Goal: Ask a question

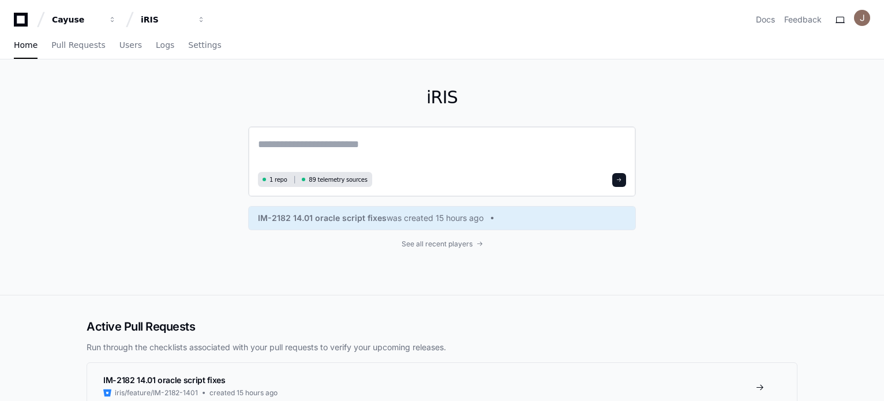
click at [303, 148] on textarea at bounding box center [442, 152] width 368 height 32
paste textarea "**********"
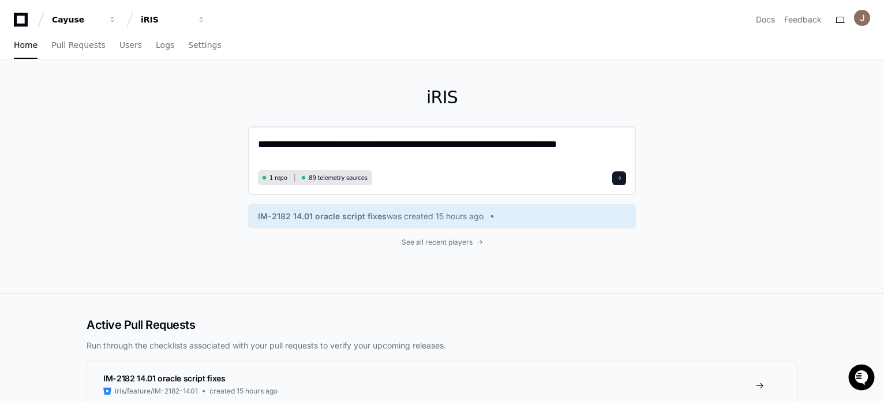
type textarea "**********"
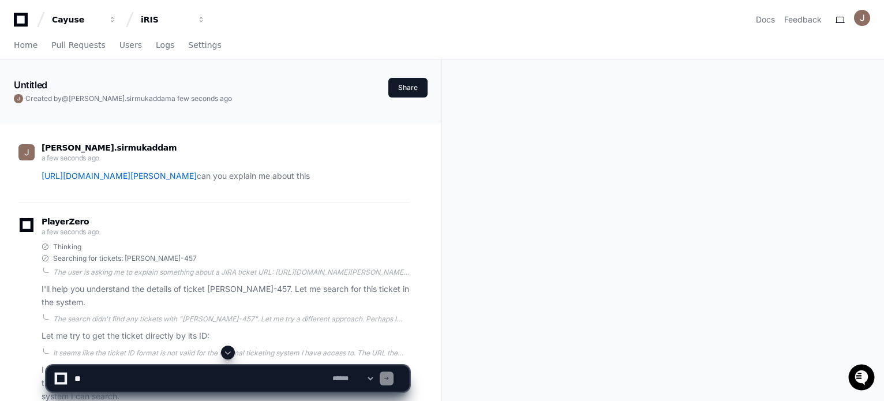
click at [122, 385] on textarea at bounding box center [201, 378] width 258 height 25
paste textarea "**********"
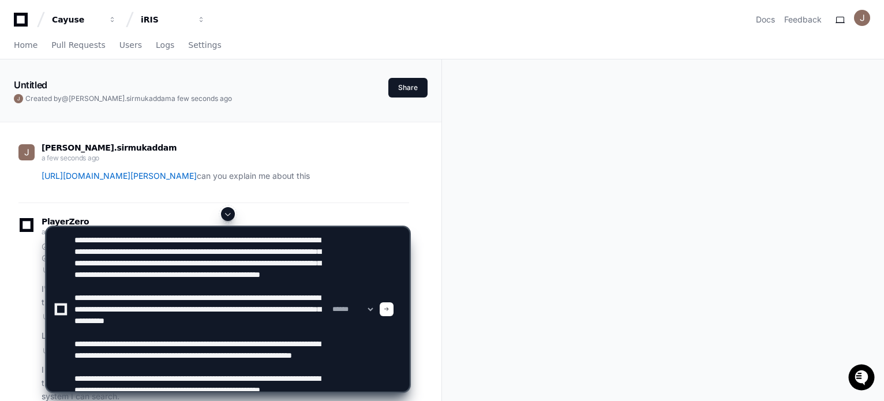
click at [74, 242] on textarea at bounding box center [201, 309] width 258 height 164
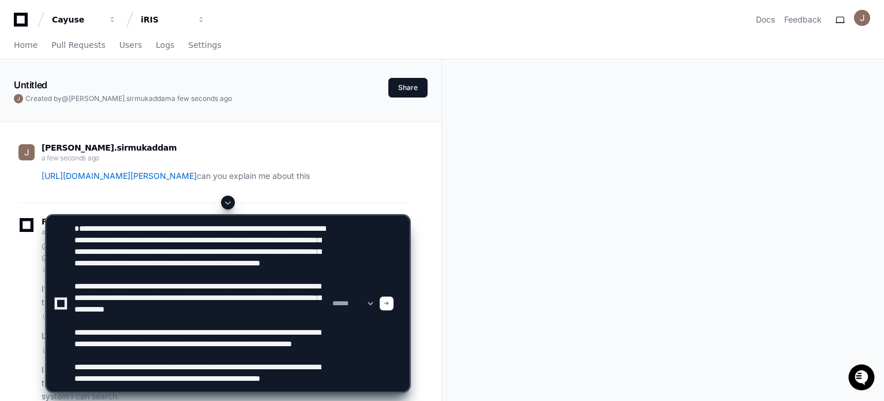
paste textarea "**********"
type textarea "**********"
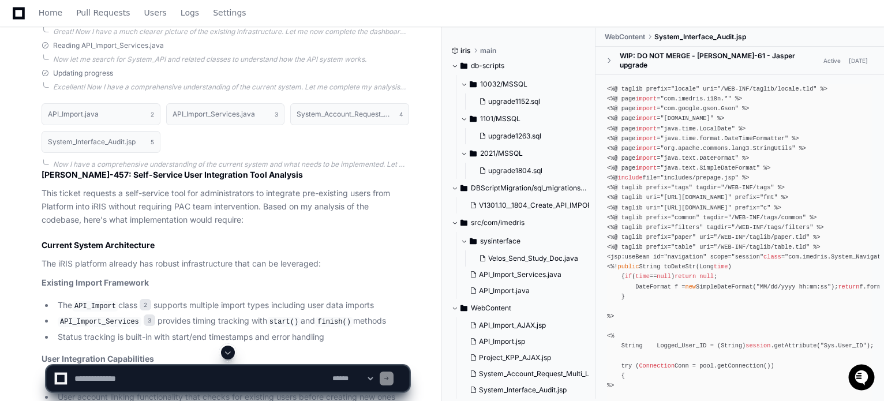
scroll to position [1357, 0]
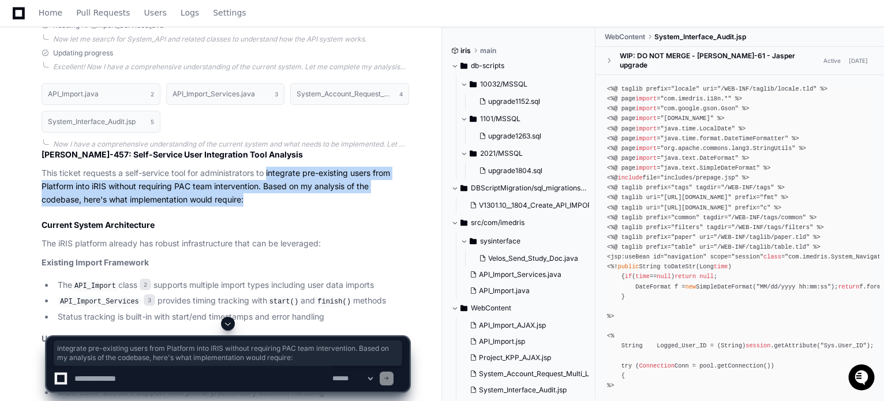
drag, startPoint x: 268, startPoint y: 158, endPoint x: 270, endPoint y: 180, distance: 22.0
click at [270, 180] on p "This ticket requests a self-service tool for administrators to integrate pre-ex…" at bounding box center [225, 186] width 367 height 39
click at [254, 188] on p "This ticket requests a self-service tool for administrators to integrate pre-ex…" at bounding box center [225, 186] width 367 height 39
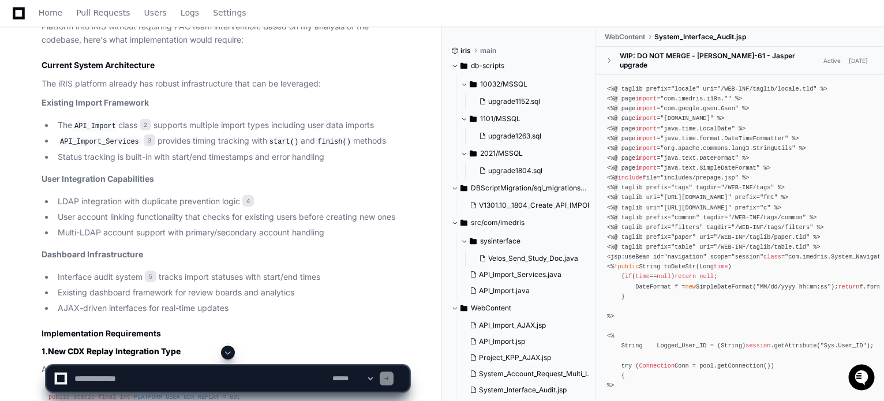
scroll to position [1530, 0]
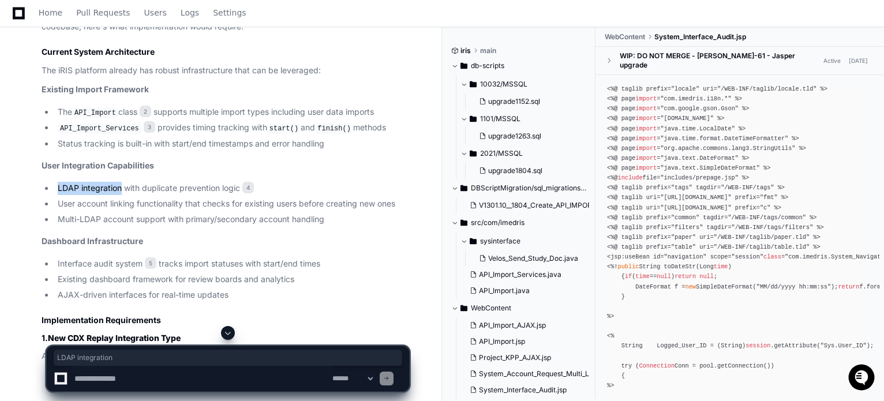
drag, startPoint x: 58, startPoint y: 174, endPoint x: 120, endPoint y: 171, distance: 62.4
click at [120, 182] on li "LDAP integration with duplicate prevention logic 4" at bounding box center [231, 188] width 355 height 13
drag, startPoint x: 238, startPoint y: 174, endPoint x: 182, endPoint y: 177, distance: 56.6
click at [182, 182] on li "LDAP integration with duplicate prevention logic 4" at bounding box center [231, 188] width 355 height 13
click at [138, 182] on li "LDAP integration with duplicate prevention logic 4" at bounding box center [231, 188] width 355 height 13
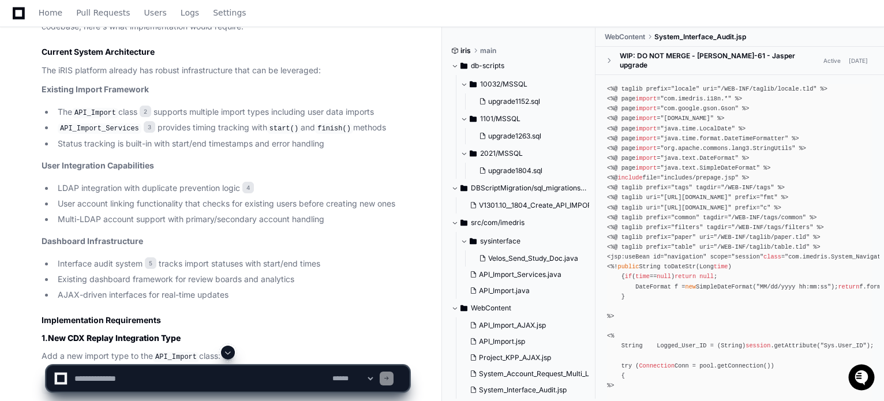
click at [156, 182] on li "LDAP integration with duplicate prevention logic 4" at bounding box center [231, 188] width 355 height 13
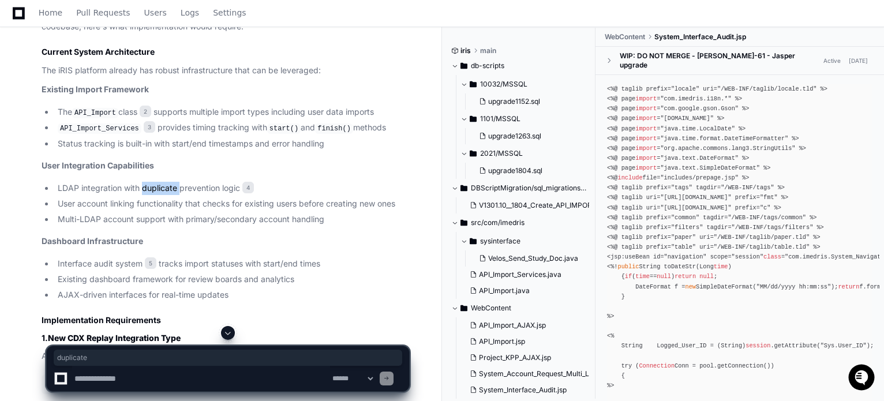
click at [156, 182] on li "LDAP integration with duplicate prevention logic 4" at bounding box center [231, 188] width 355 height 13
click at [189, 182] on li "LDAP integration with duplicate prevention logic 4" at bounding box center [231, 188] width 355 height 13
click at [230, 182] on li "LDAP integration with duplicate prevention logic 4" at bounding box center [231, 188] width 355 height 13
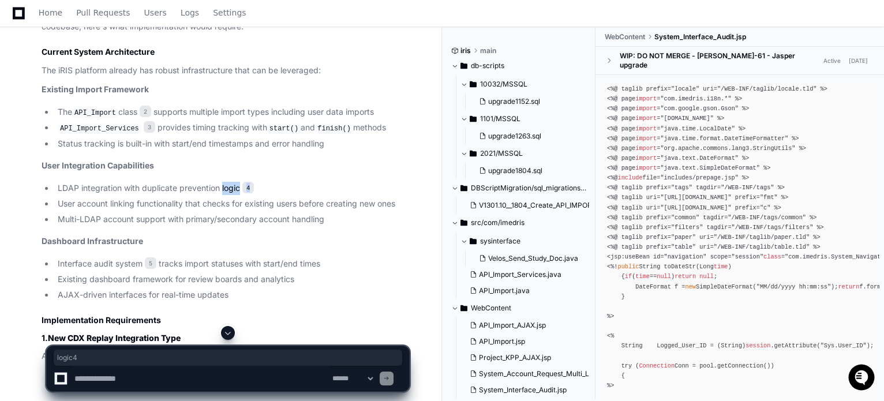
scroll to position [1472, 0]
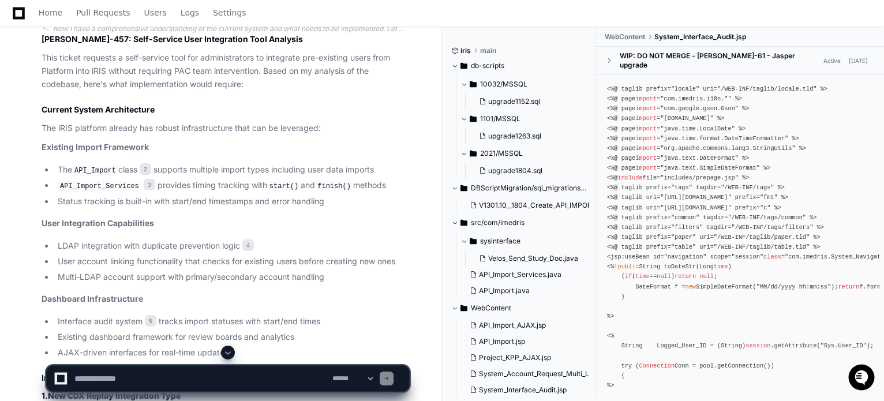
click at [83, 255] on li "User account linking functionality that checks for existing users before creati…" at bounding box center [231, 261] width 355 height 13
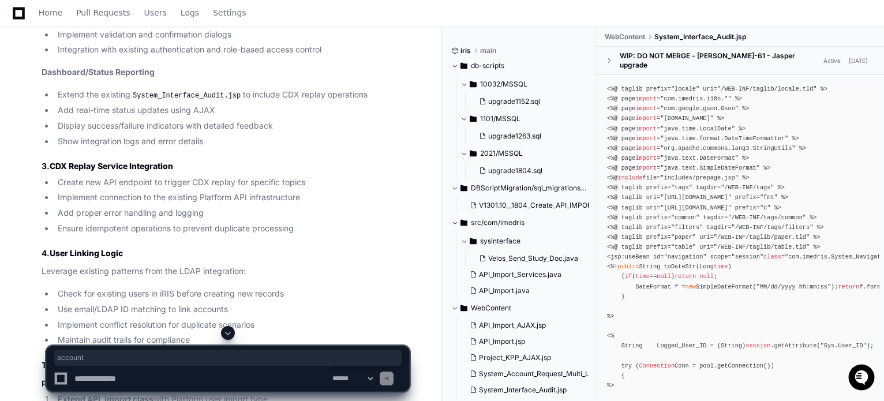
scroll to position [2036, 0]
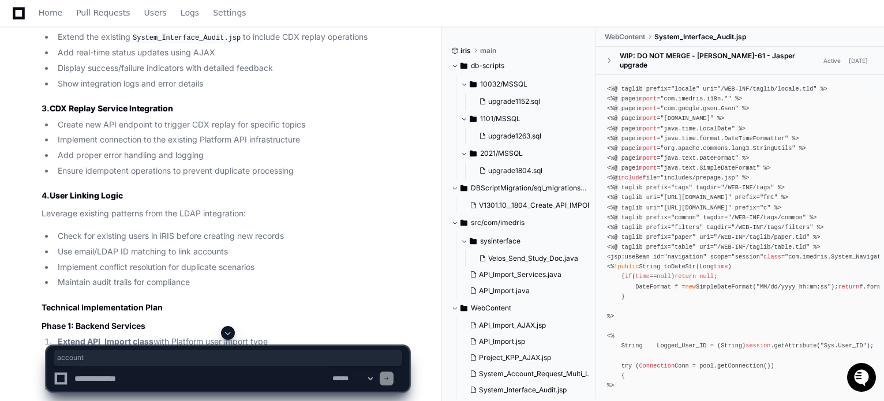
click at [865, 379] on icon "Open customer support" at bounding box center [861, 391] width 29 height 29
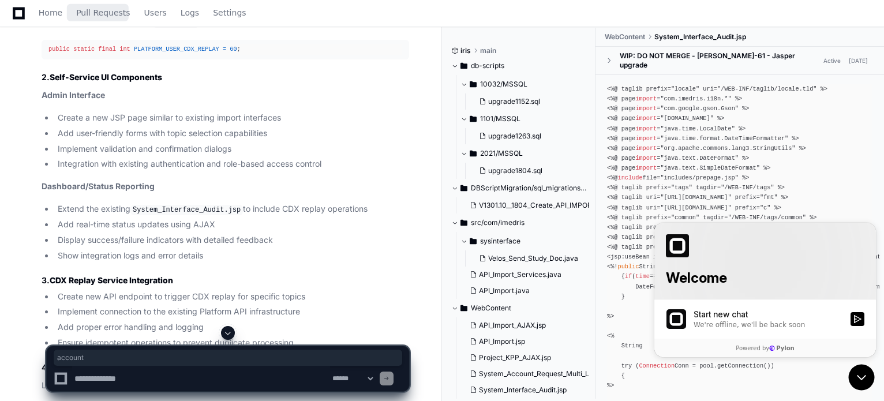
scroll to position [1863, 0]
click at [215, 12] on span "Settings" at bounding box center [229, 12] width 33 height 7
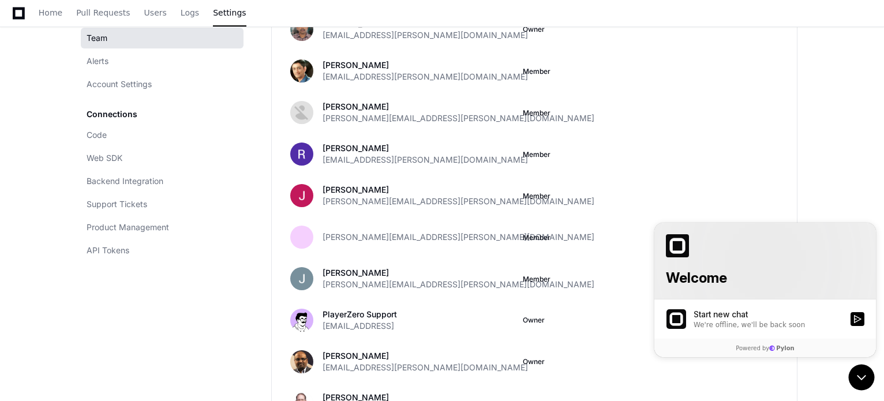
scroll to position [187, 0]
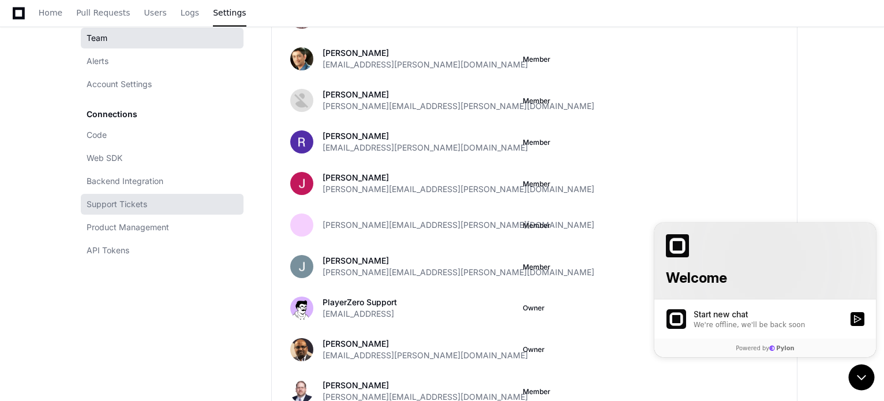
click at [142, 205] on span "Support Tickets" at bounding box center [117, 204] width 61 height 12
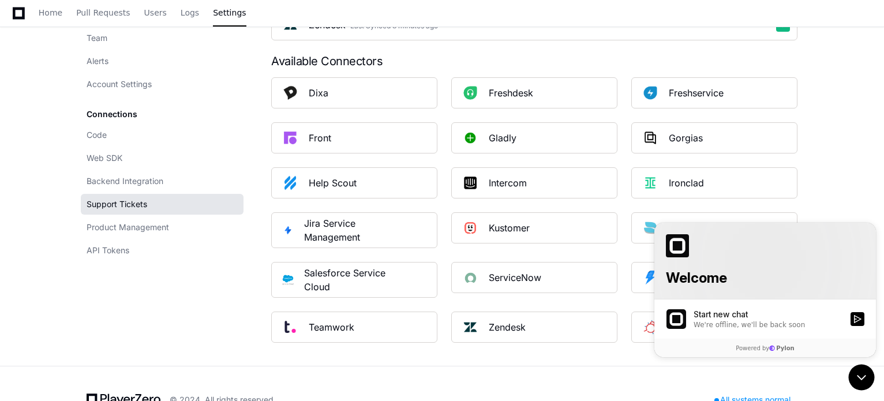
scroll to position [246, 0]
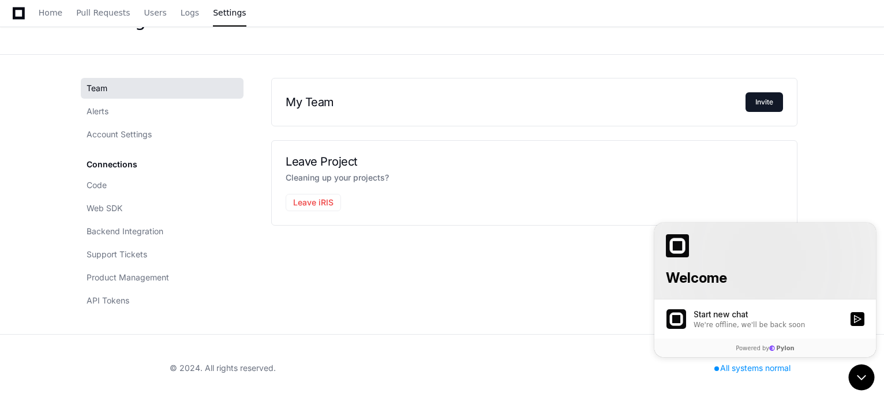
scroll to position [246, 0]
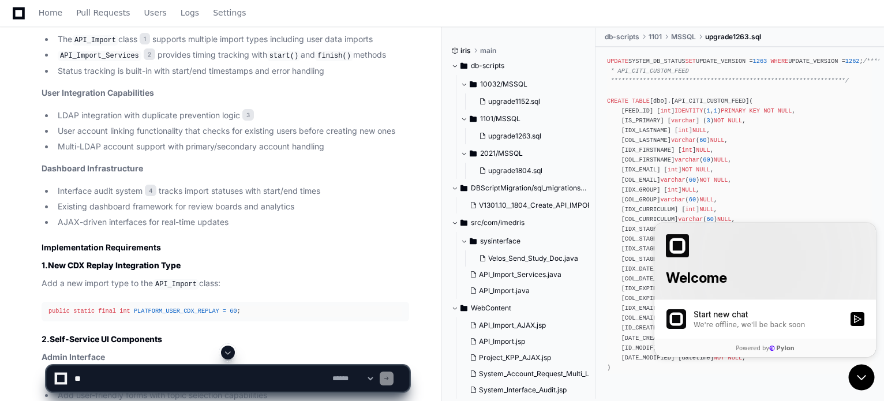
scroll to position [1615, 0]
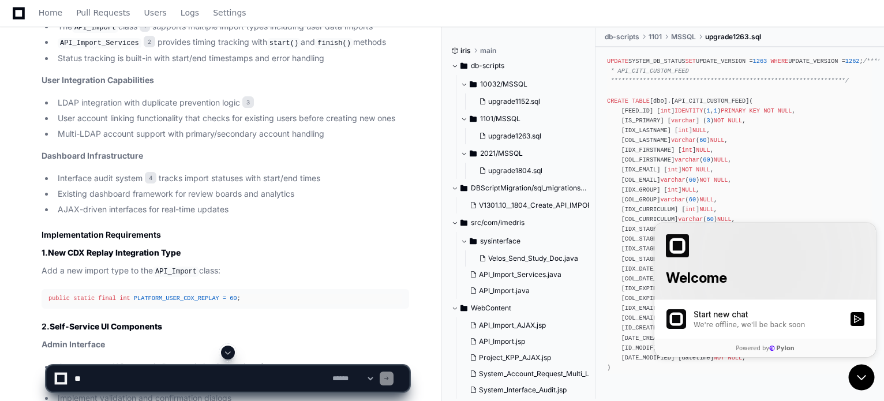
click at [347, 229] on h2 "Implementation Requirements" at bounding box center [225, 235] width 367 height 12
click at [829, 255] on div at bounding box center [765, 245] width 198 height 23
click at [855, 380] on icon "Open customer support" at bounding box center [861, 377] width 29 height 29
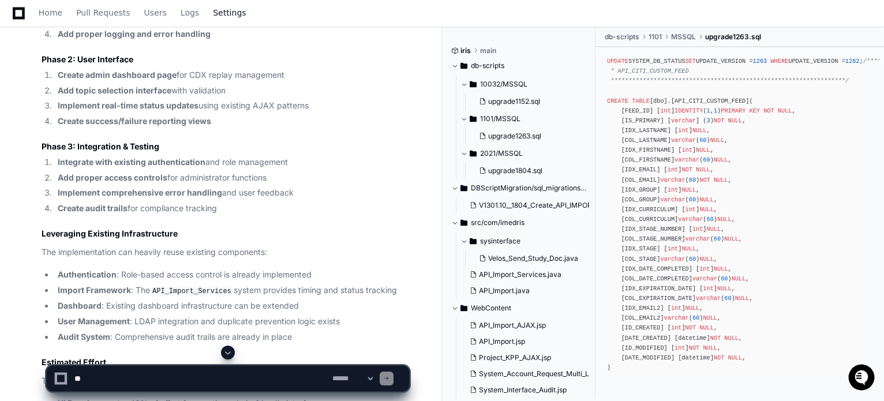
scroll to position [2382, 0]
